Goal: Information Seeking & Learning: Learn about a topic

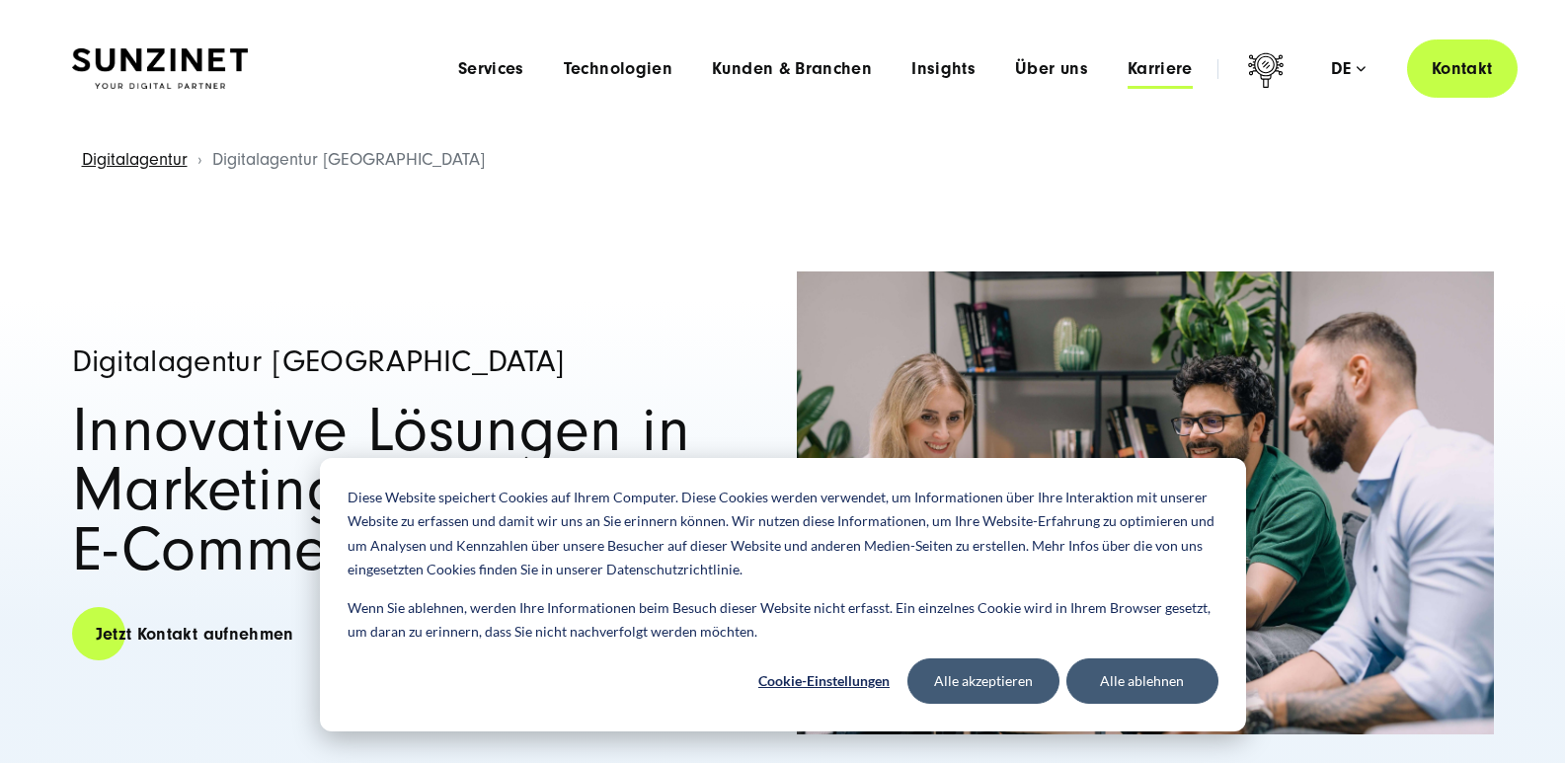
click at [1158, 60] on span "Karriere" at bounding box center [1159, 69] width 65 height 20
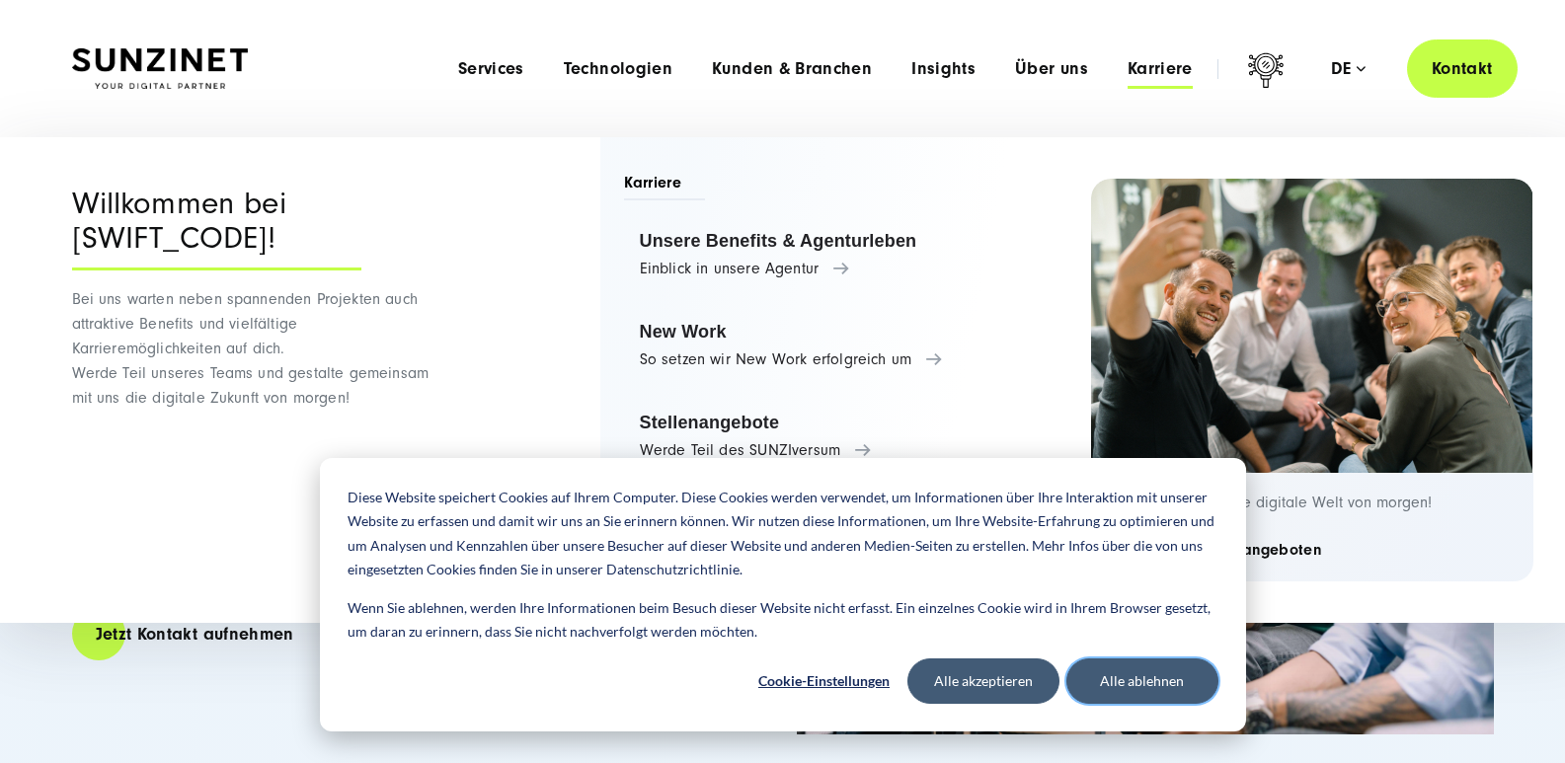
click at [1132, 684] on button "Alle ablehnen" at bounding box center [1142, 680] width 152 height 45
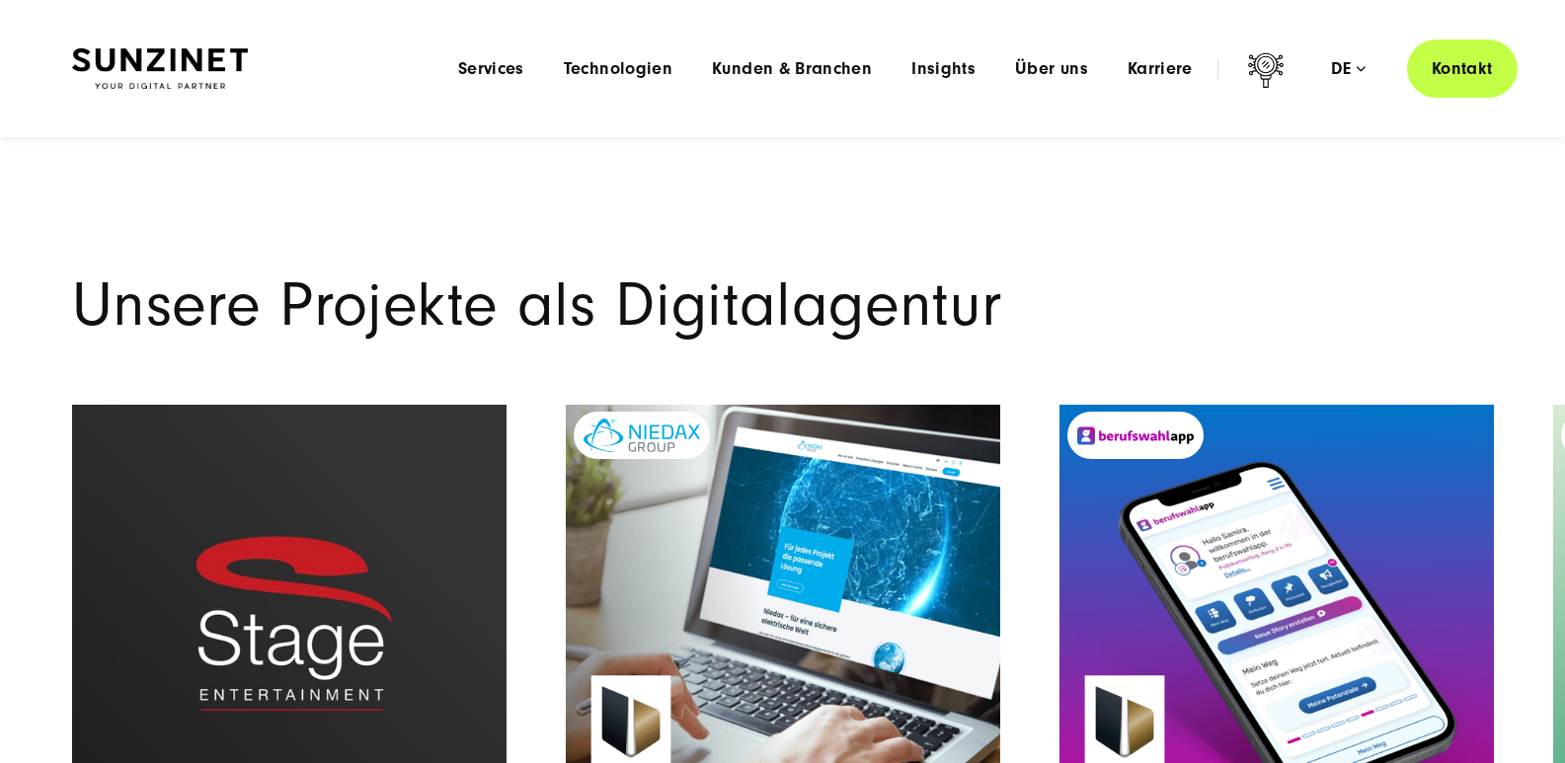
scroll to position [5235, 0]
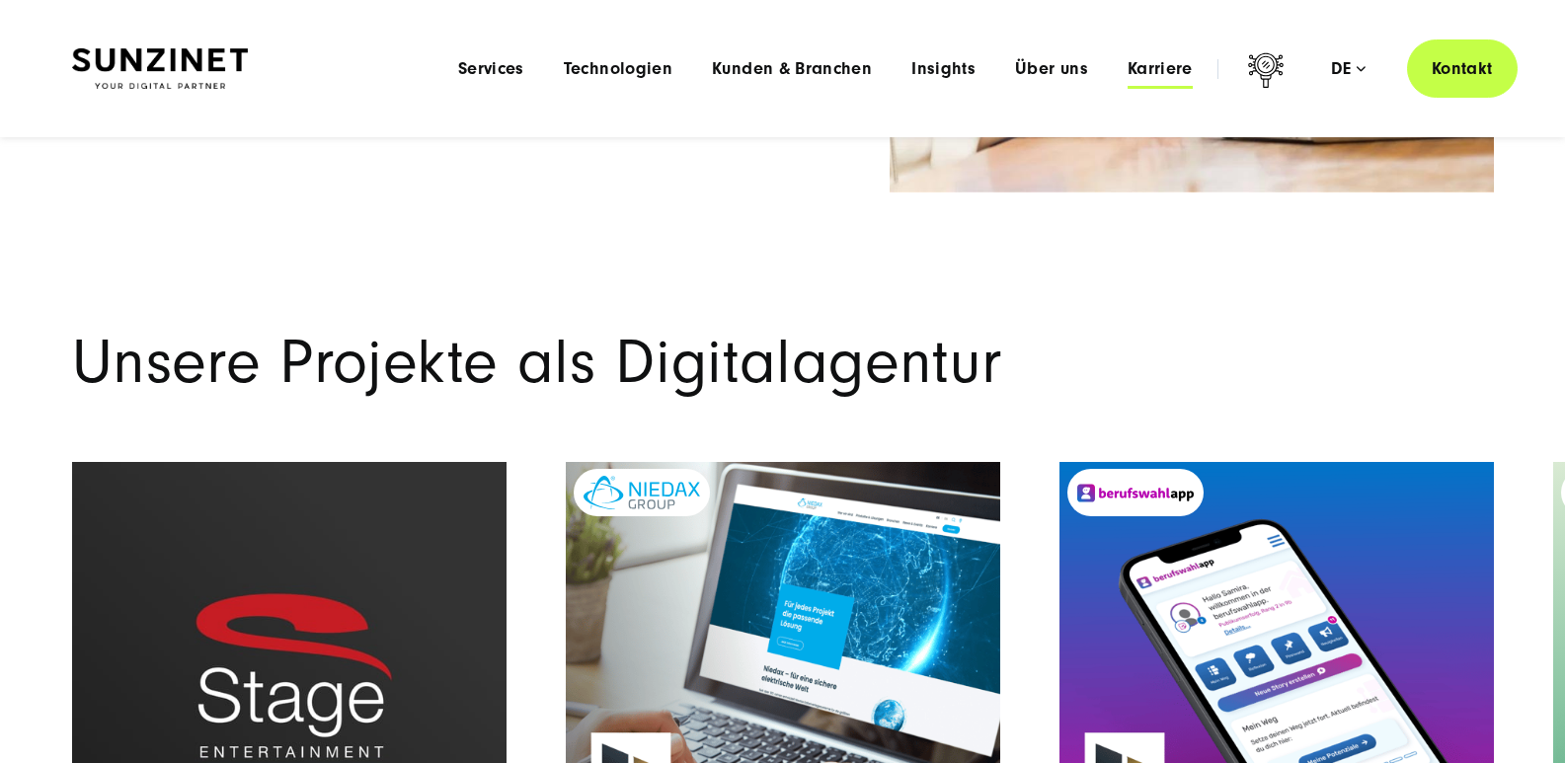
click at [1156, 67] on span "Karriere" at bounding box center [1159, 69] width 65 height 20
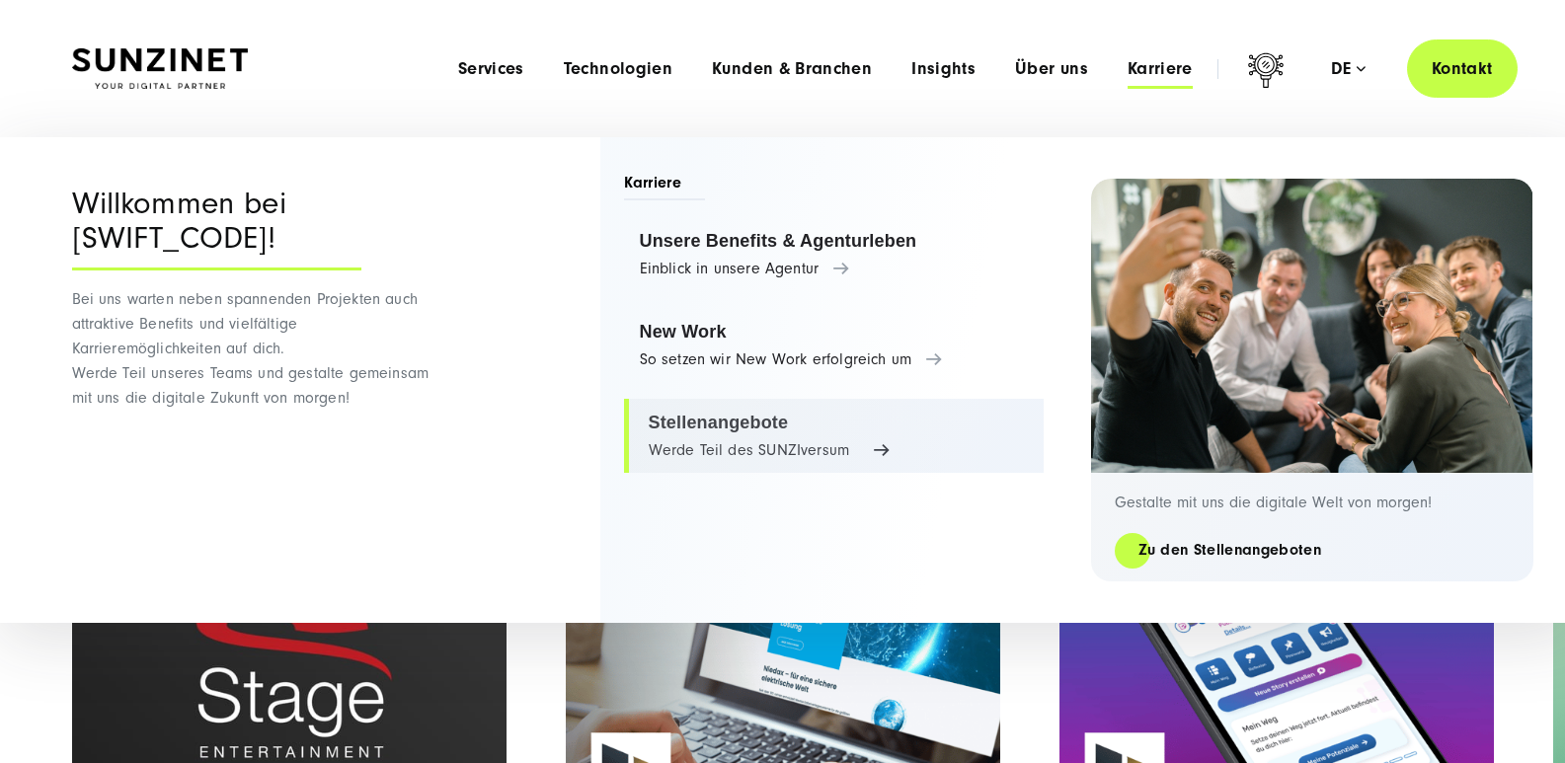
click at [703, 461] on link "Stellenangebote Werde Teil des SUNZIversum" at bounding box center [834, 436] width 420 height 75
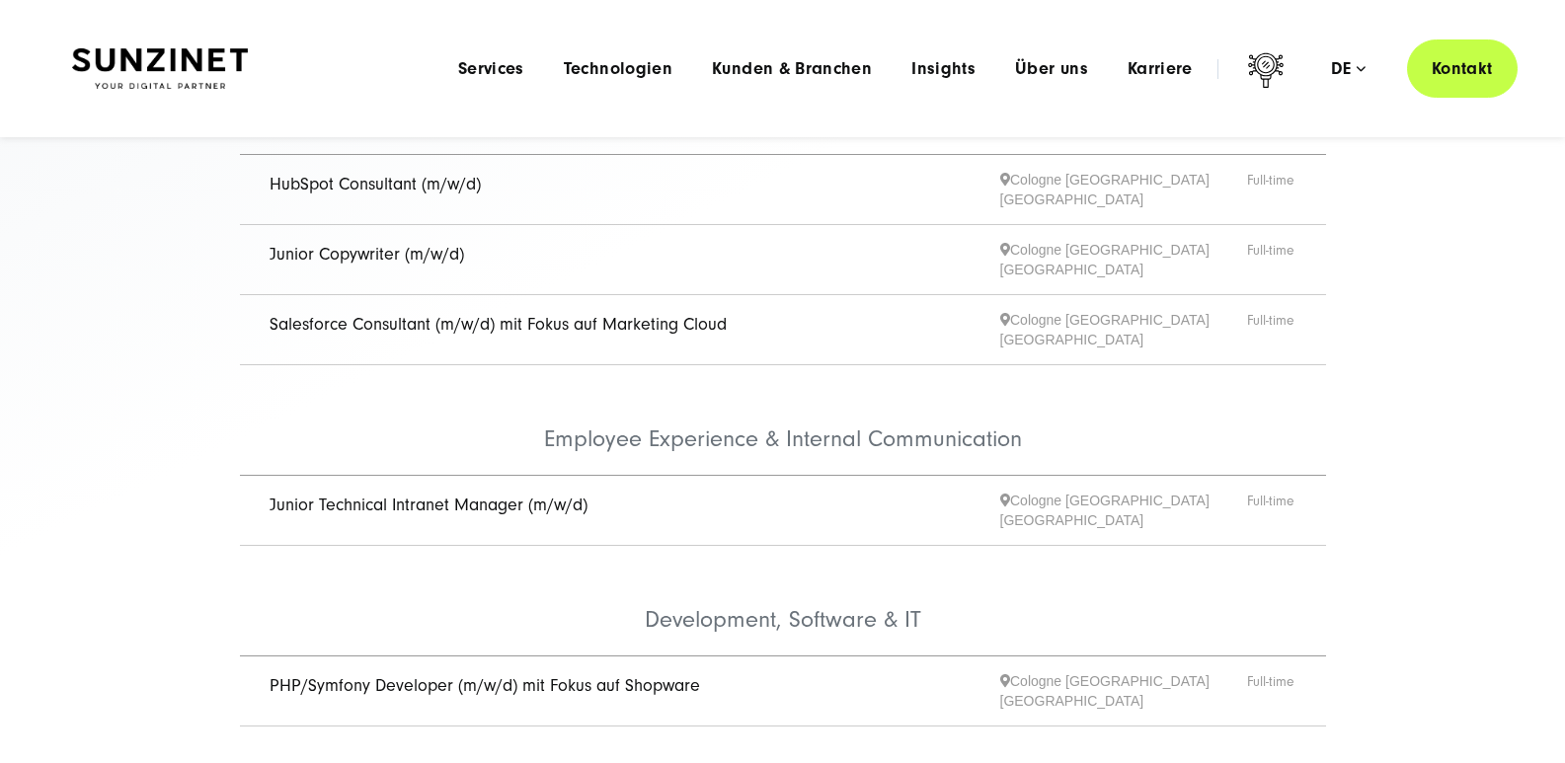
scroll to position [528, 0]
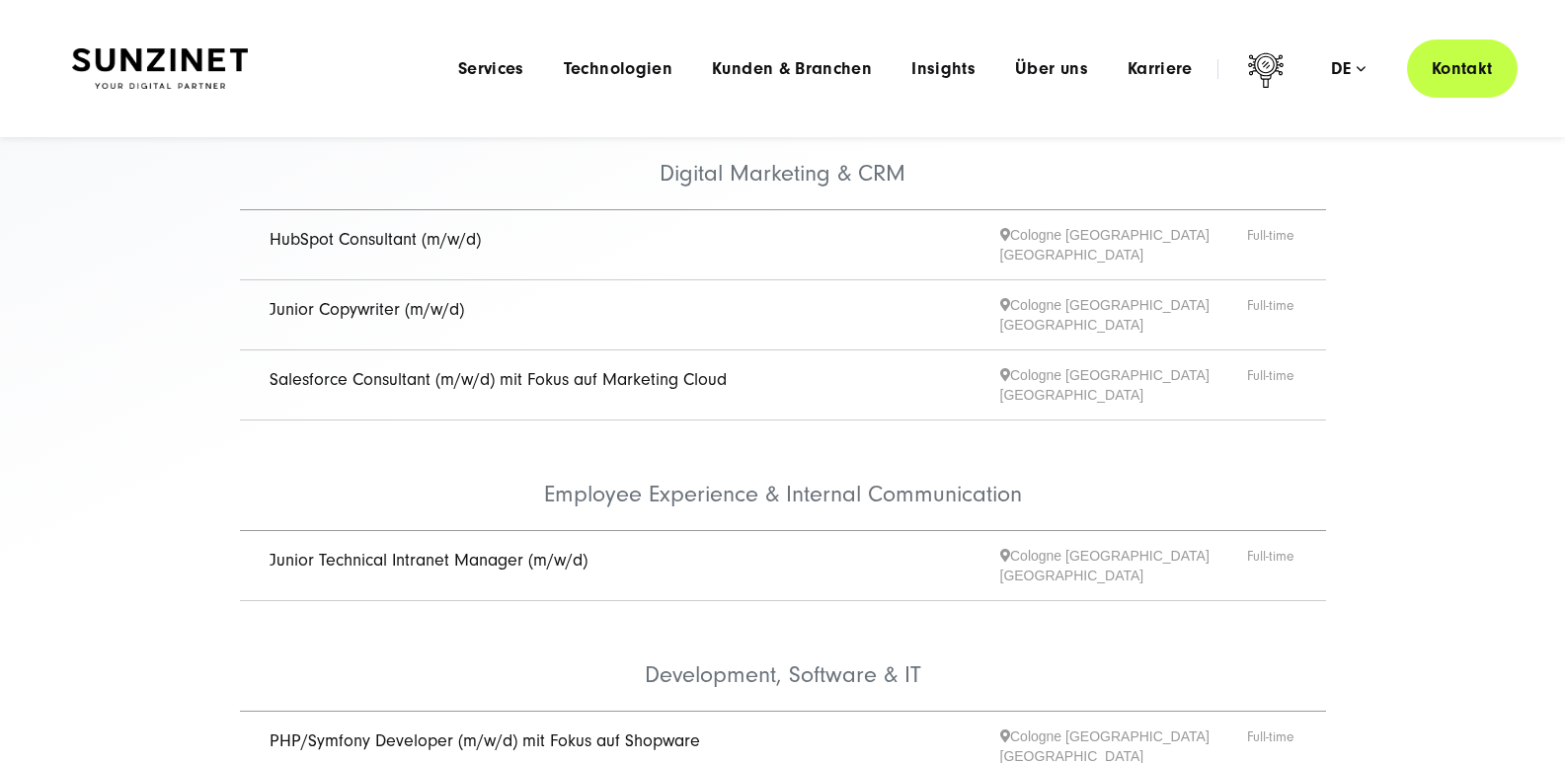
click at [413, 304] on link "Junior Copywriter (m/w/d)" at bounding box center [366, 309] width 194 height 21
